Goal: Find specific page/section: Find specific page/section

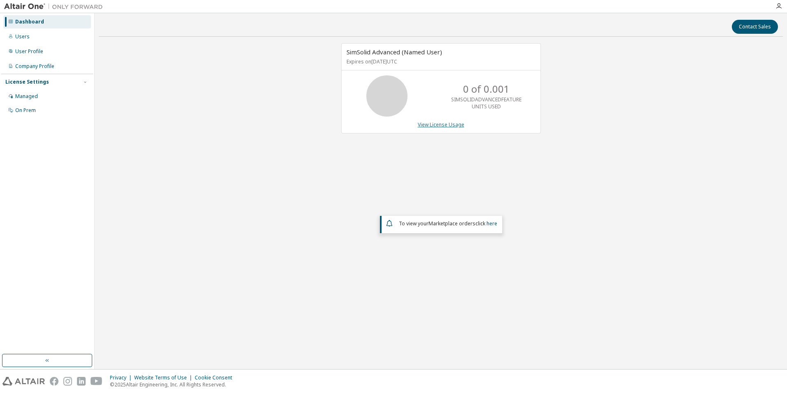
click at [433, 125] on link "View License Usage" at bounding box center [441, 124] width 47 height 7
click at [447, 226] on em "Marketplace orders" at bounding box center [452, 223] width 47 height 7
drag, startPoint x: 447, startPoint y: 226, endPoint x: 489, endPoint y: 225, distance: 42.0
click at [485, 226] on span "To view your Marketplace orders click here" at bounding box center [448, 223] width 98 height 7
click at [492, 224] on link "here" at bounding box center [492, 223] width 11 height 7
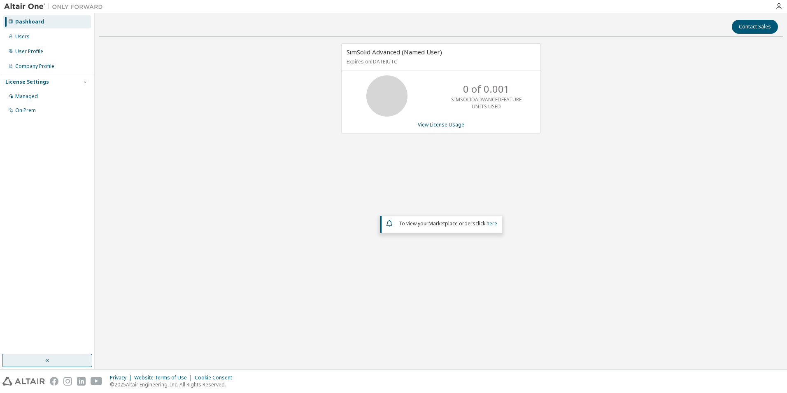
click at [67, 365] on button "button" at bounding box center [47, 360] width 90 height 13
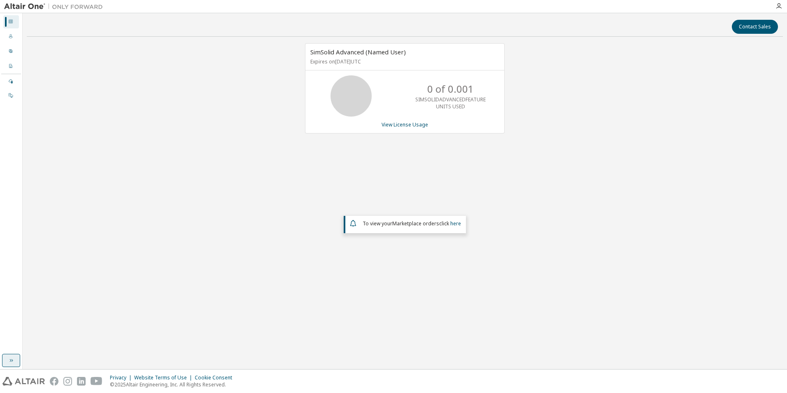
click at [7, 359] on button "button" at bounding box center [11, 360] width 18 height 13
